Goal: Task Accomplishment & Management: Use online tool/utility

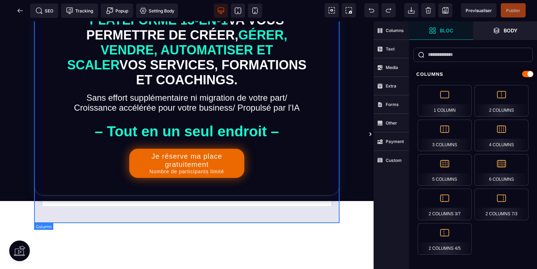
scroll to position [178, 0]
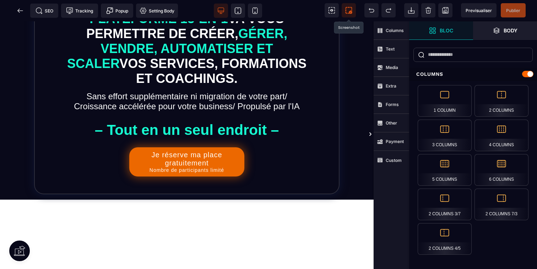
click at [352, 10] on span at bounding box center [349, 10] width 14 height 14
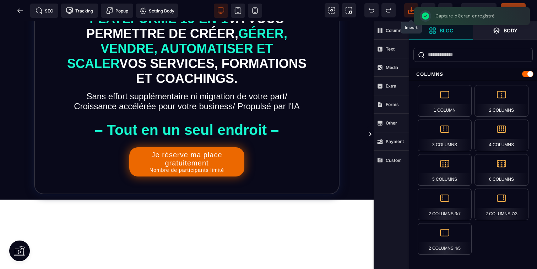
click at [412, 9] on icon at bounding box center [411, 10] width 7 height 7
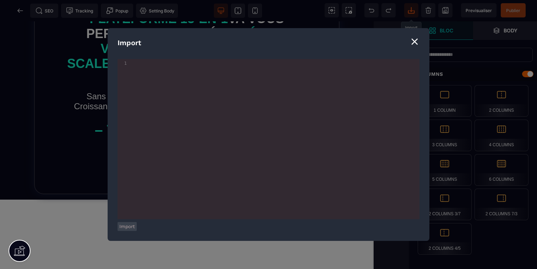
click at [416, 45] on div "⨯" at bounding box center [415, 41] width 10 height 14
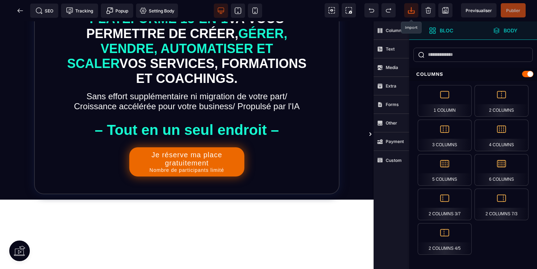
click at [501, 29] on span "Body" at bounding box center [505, 30] width 25 height 7
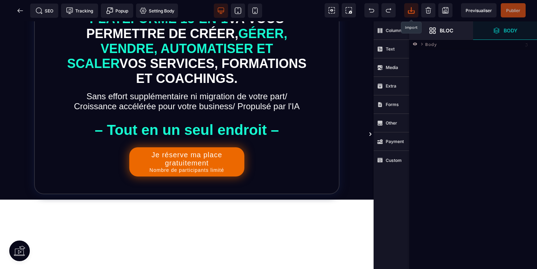
scroll to position [0, 0]
click at [435, 37] on span "Bloc" at bounding box center [441, 30] width 64 height 18
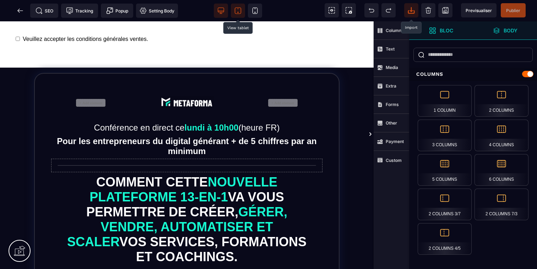
click at [238, 11] on icon at bounding box center [238, 10] width 7 height 7
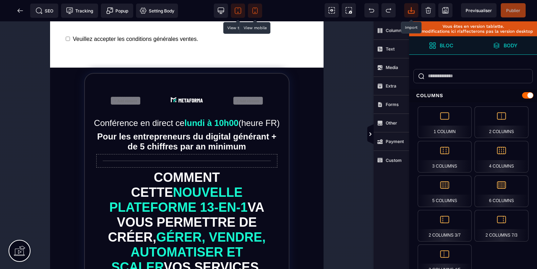
click at [254, 9] on icon at bounding box center [255, 10] width 7 height 7
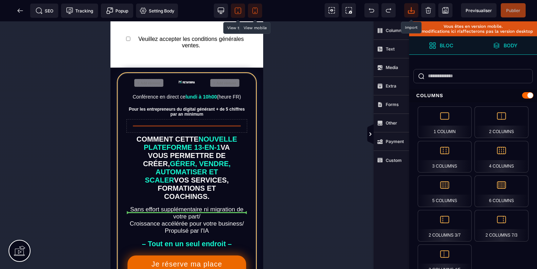
drag, startPoint x: 224, startPoint y: 133, endPoint x: 217, endPoint y: 184, distance: 50.8
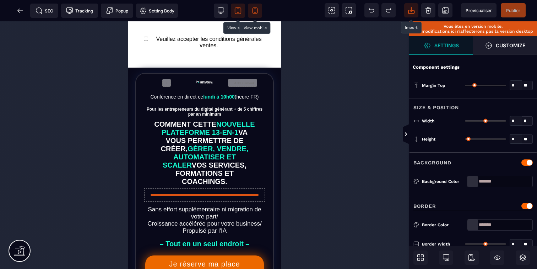
type input "**"
type input "*"
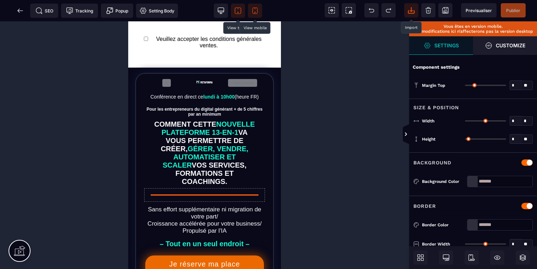
type input "*"
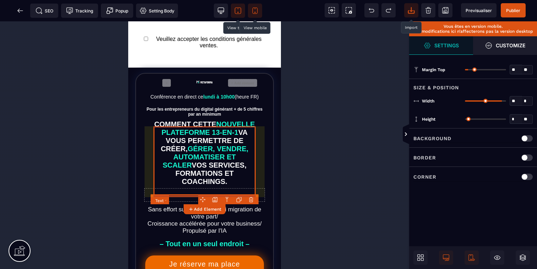
click at [217, 184] on text "COMMENT CETTE NOUVELLE PLATEFORME 13-EN-1 VA VOUS PERMETTRE DE CRÉER, GÉRER, VE…" at bounding box center [205, 152] width 102 height 69
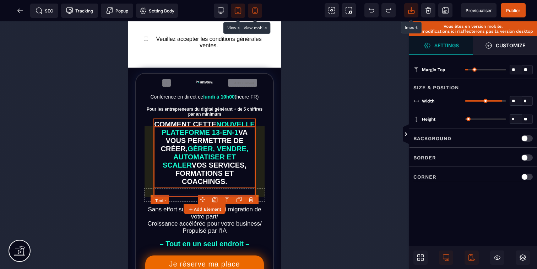
select select "***"
select select
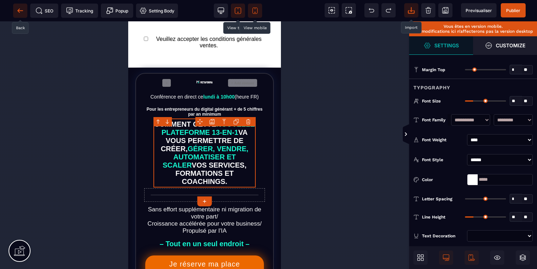
click at [21, 11] on icon at bounding box center [19, 10] width 5 height 0
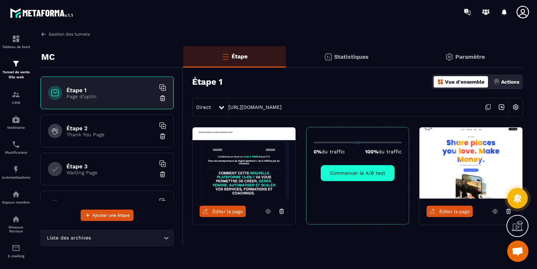
click at [43, 36] on img at bounding box center [44, 34] width 6 height 6
click at [44, 35] on img at bounding box center [44, 34] width 6 height 6
